Goal: Task Accomplishment & Management: Use online tool/utility

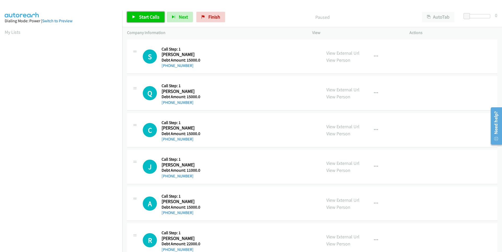
click at [149, 17] on span "Start Calls" at bounding box center [149, 17] width 20 height 6
click at [146, 18] on span "Pause" at bounding box center [145, 17] width 12 height 6
click at [137, 16] on link "Start Calls" at bounding box center [145, 17] width 37 height 10
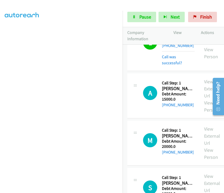
scroll to position [579, 0]
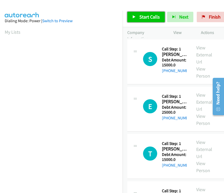
click at [142, 18] on span "Start Calls" at bounding box center [149, 17] width 20 height 6
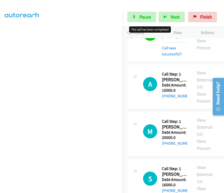
scroll to position [475, 0]
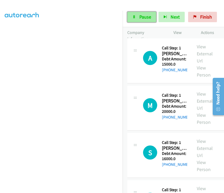
click at [131, 18] on link "Pause" at bounding box center [141, 17] width 29 height 10
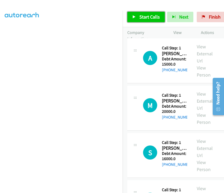
click at [137, 19] on link "Start Calls" at bounding box center [145, 17] width 37 height 10
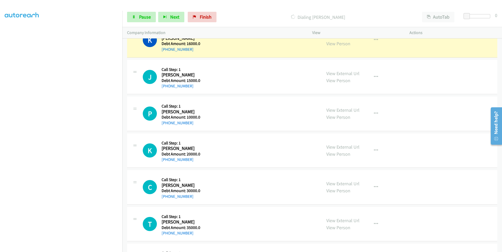
scroll to position [1453, 0]
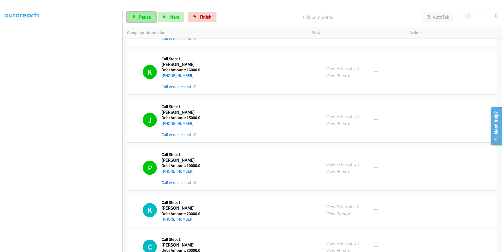
click at [134, 20] on link "Pause" at bounding box center [141, 17] width 29 height 10
click at [135, 20] on link "Start Calls" at bounding box center [145, 17] width 37 height 10
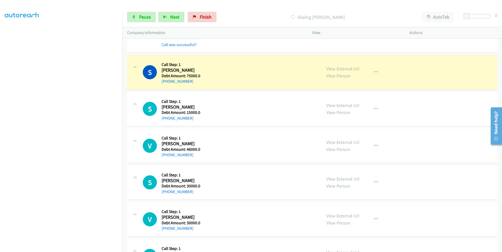
scroll to position [1846, 0]
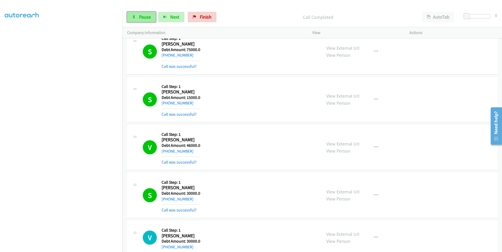
click at [139, 15] on span "Pause" at bounding box center [145, 17] width 12 height 6
click at [139, 15] on span "Start Calls" at bounding box center [149, 17] width 20 height 6
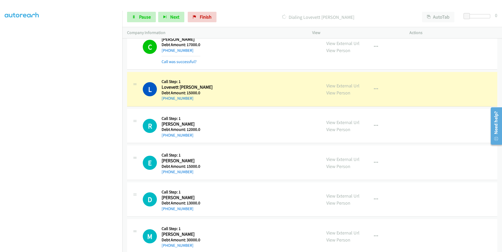
scroll to position [2651, 0]
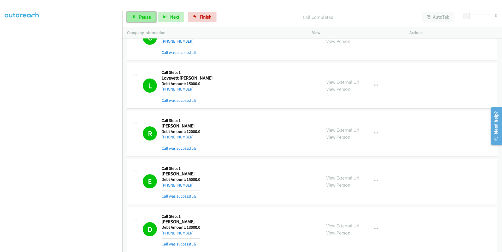
click at [139, 21] on link "Pause" at bounding box center [141, 17] width 29 height 10
click at [139, 21] on link "Start Calls" at bounding box center [145, 17] width 37 height 10
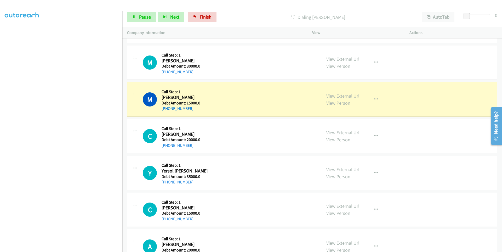
scroll to position [2861, 0]
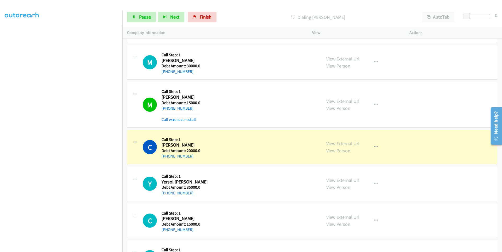
drag, startPoint x: 195, startPoint y: 109, endPoint x: 166, endPoint y: 109, distance: 29.3
click at [166, 109] on div "+1 334-313-8449" at bounding box center [181, 108] width 39 height 6
copy link "334-313-8449"
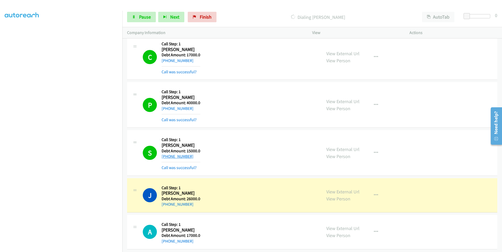
scroll to position [3967, 0]
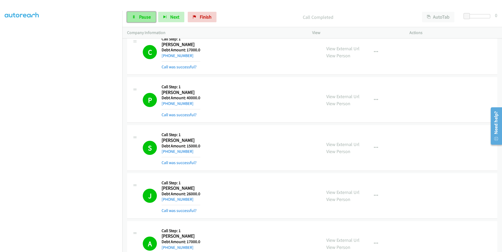
click at [137, 19] on link "Pause" at bounding box center [141, 17] width 29 height 10
click at [137, 19] on link "Start Calls" at bounding box center [145, 17] width 37 height 10
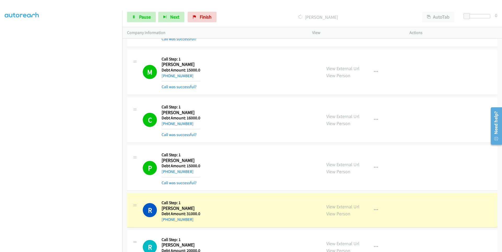
scroll to position [6506, 0]
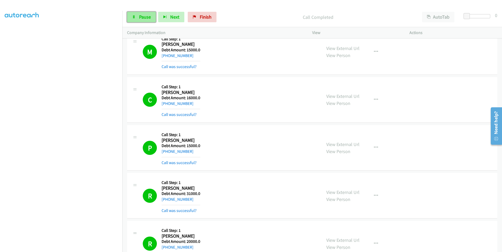
click at [136, 18] on link "Pause" at bounding box center [141, 17] width 29 height 10
click at [136, 18] on link "Start Calls" at bounding box center [145, 17] width 37 height 10
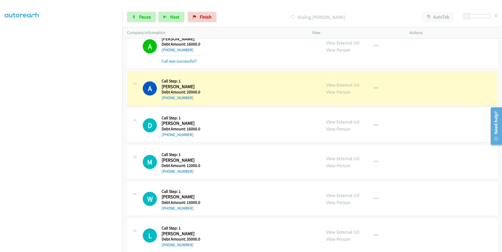
scroll to position [6845, 0]
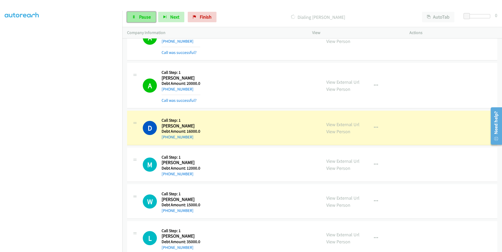
click at [140, 16] on span "Pause" at bounding box center [145, 17] width 12 height 6
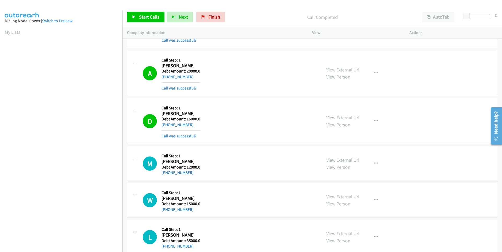
scroll to position [6867, 0]
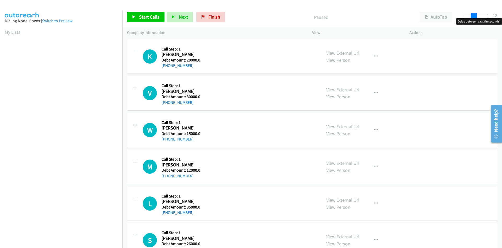
drag, startPoint x: 467, startPoint y: 17, endPoint x: 476, endPoint y: 16, distance: 9.5
click at [476, 16] on span at bounding box center [474, 16] width 6 height 6
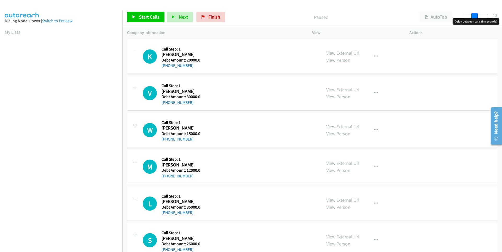
click at [477, 16] on span at bounding box center [475, 16] width 6 height 6
click at [136, 18] on link "Start Calls" at bounding box center [145, 17] width 37 height 10
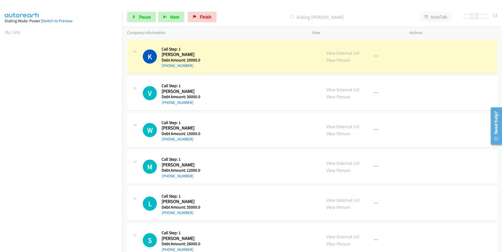
scroll to position [42, 0]
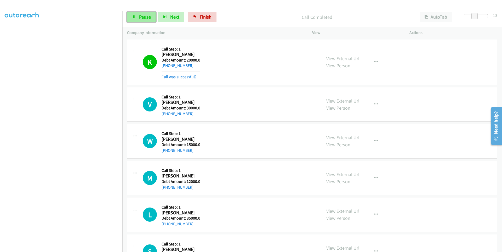
click at [133, 19] on icon at bounding box center [134, 17] width 4 height 4
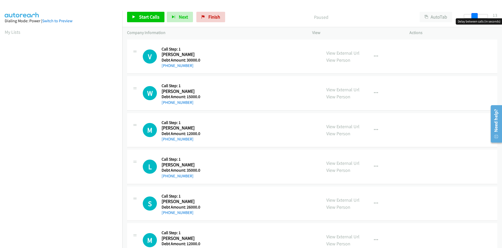
drag, startPoint x: 469, startPoint y: 18, endPoint x: 479, endPoint y: 16, distance: 10.0
click at [479, 16] on div at bounding box center [476, 16] width 24 height 4
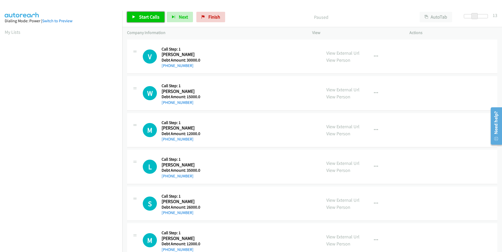
click at [145, 19] on span "Start Calls" at bounding box center [149, 17] width 20 height 6
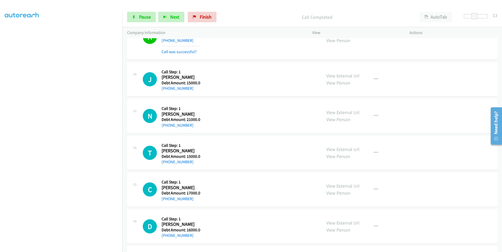
scroll to position [1136, 0]
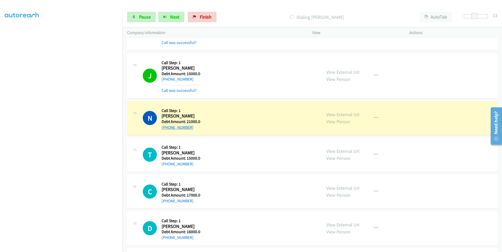
drag, startPoint x: 199, startPoint y: 127, endPoint x: 170, endPoint y: 129, distance: 28.3
click at [166, 129] on div "[PHONE_NUMBER]" at bounding box center [181, 127] width 39 height 6
copy link "[PHONE_NUMBER]"
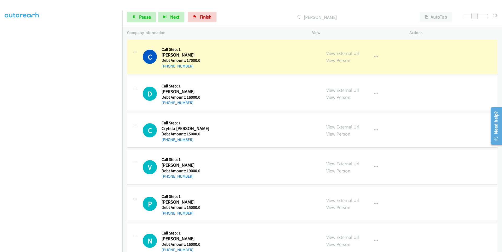
scroll to position [41, 0]
drag, startPoint x: 197, startPoint y: 68, endPoint x: 167, endPoint y: 68, distance: 30.3
click at [167, 68] on div "[PHONE_NUMBER]" at bounding box center [181, 66] width 39 height 6
copy link "[PHONE_NUMBER]"
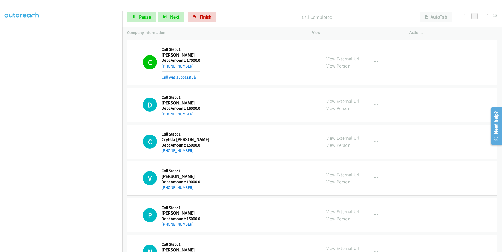
copy link "[PHONE_NUMBER]"
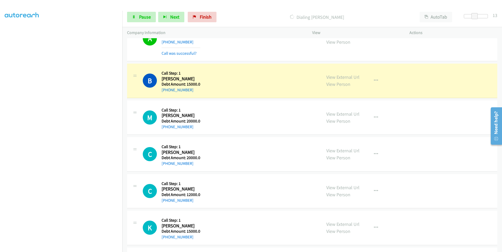
scroll to position [2136, 0]
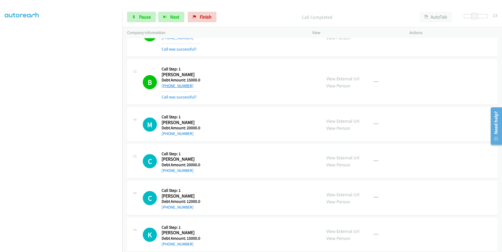
drag, startPoint x: 195, startPoint y: 86, endPoint x: 167, endPoint y: 86, distance: 28.5
click at [167, 86] on div "[PHONE_NUMBER]" at bounding box center [181, 86] width 39 height 6
copy link "[PHONE_NUMBER]"
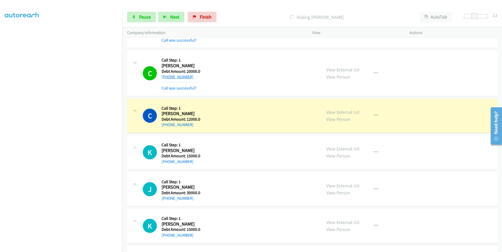
drag, startPoint x: 192, startPoint y: 77, endPoint x: 167, endPoint y: 79, distance: 25.7
click at [167, 79] on div "[PHONE_NUMBER]" at bounding box center [181, 77] width 39 height 6
copy link "[PHONE_NUMBER]"
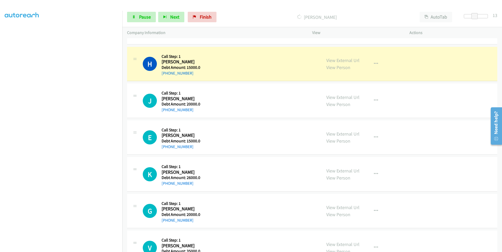
scroll to position [3554, 0]
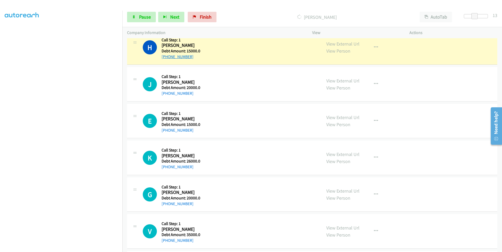
drag, startPoint x: 195, startPoint y: 57, endPoint x: 166, endPoint y: 58, distance: 29.0
click at [166, 58] on div "[PHONE_NUMBER]" at bounding box center [181, 57] width 39 height 6
copy link "[PHONE_NUMBER]"
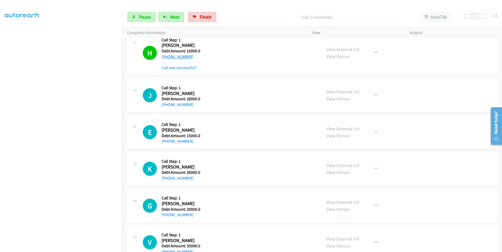
copy link "[PHONE_NUMBER]"
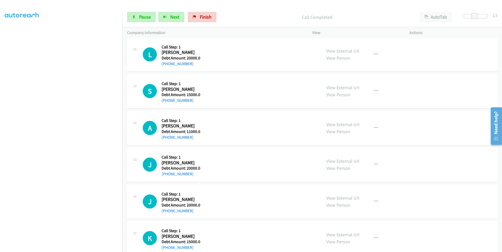
scroll to position [4653, 0]
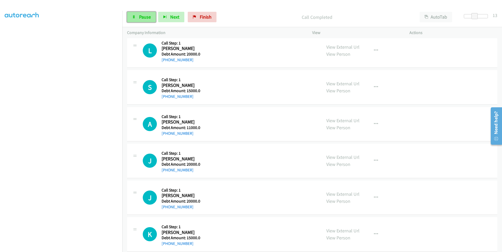
click at [139, 17] on span "Pause" at bounding box center [145, 17] width 12 height 6
click at [133, 18] on icon at bounding box center [134, 17] width 4 height 4
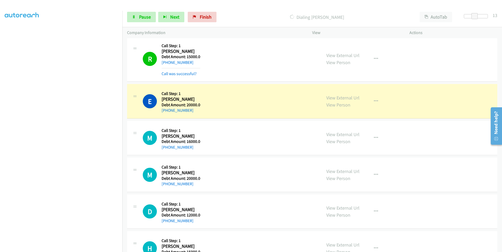
scroll to position [5527, 0]
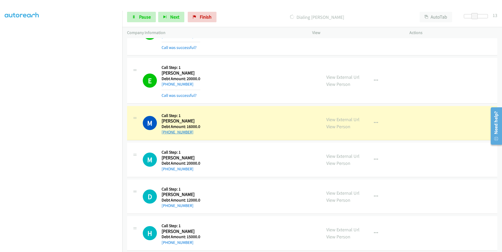
drag, startPoint x: 194, startPoint y: 133, endPoint x: 167, endPoint y: 132, distance: 27.2
click at [167, 132] on div "[PHONE_NUMBER]" at bounding box center [181, 132] width 39 height 6
copy link "[PHONE_NUMBER]"
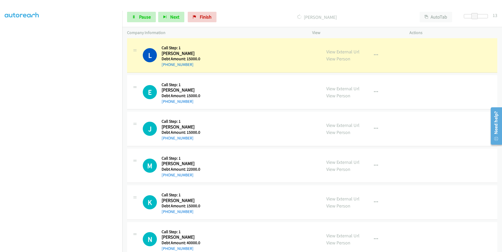
scroll to position [5841, 0]
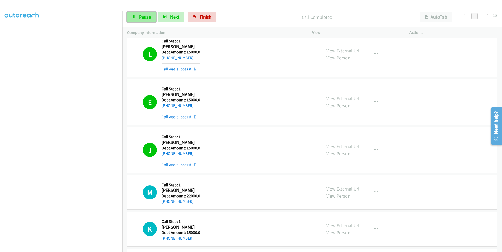
click at [138, 19] on link "Pause" at bounding box center [141, 17] width 29 height 10
